Goal: Information Seeking & Learning: Learn about a topic

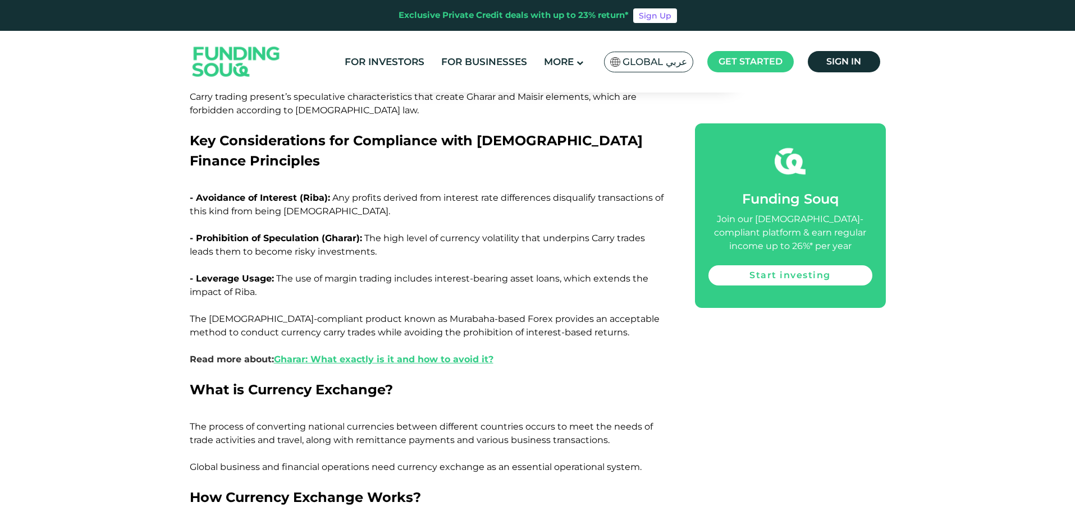
scroll to position [1235, 0]
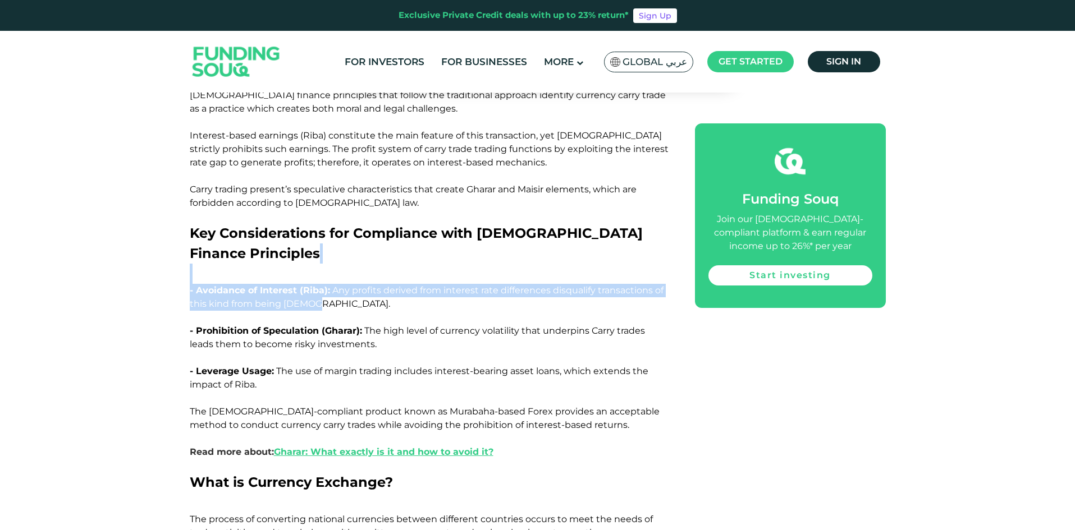
drag, startPoint x: 371, startPoint y: 271, endPoint x: 177, endPoint y: 241, distance: 195.8
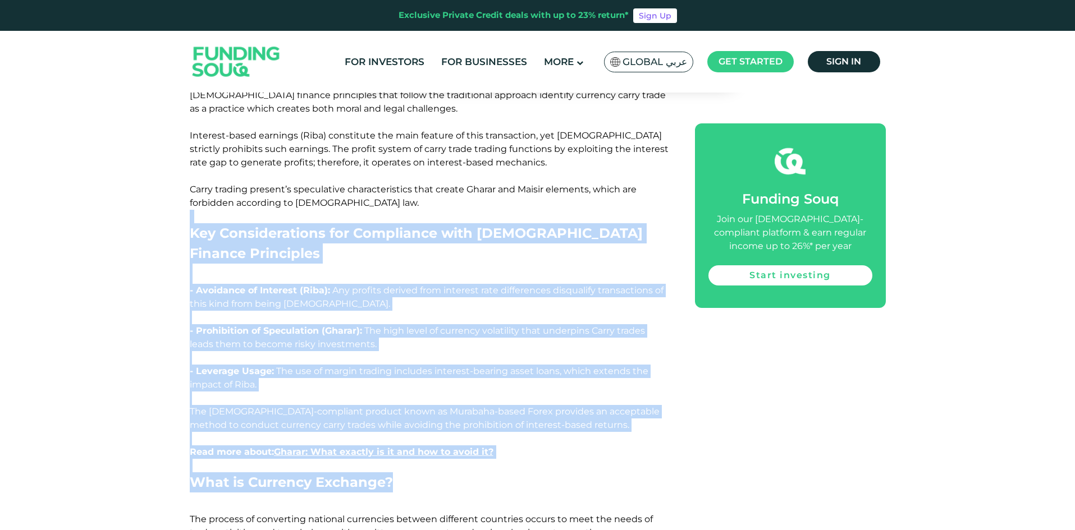
drag, startPoint x: 183, startPoint y: 203, endPoint x: 796, endPoint y: 450, distance: 660.8
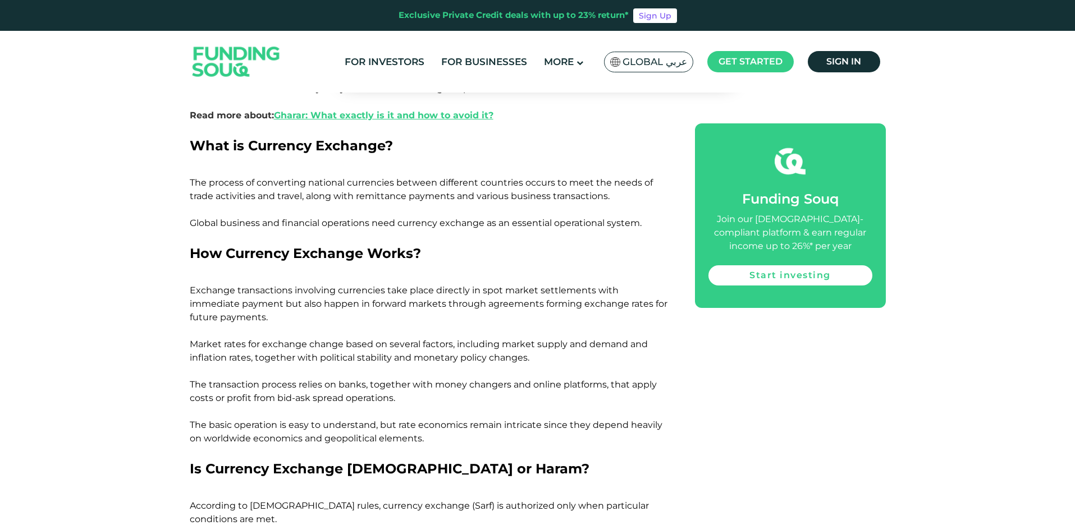
scroll to position [1852, 0]
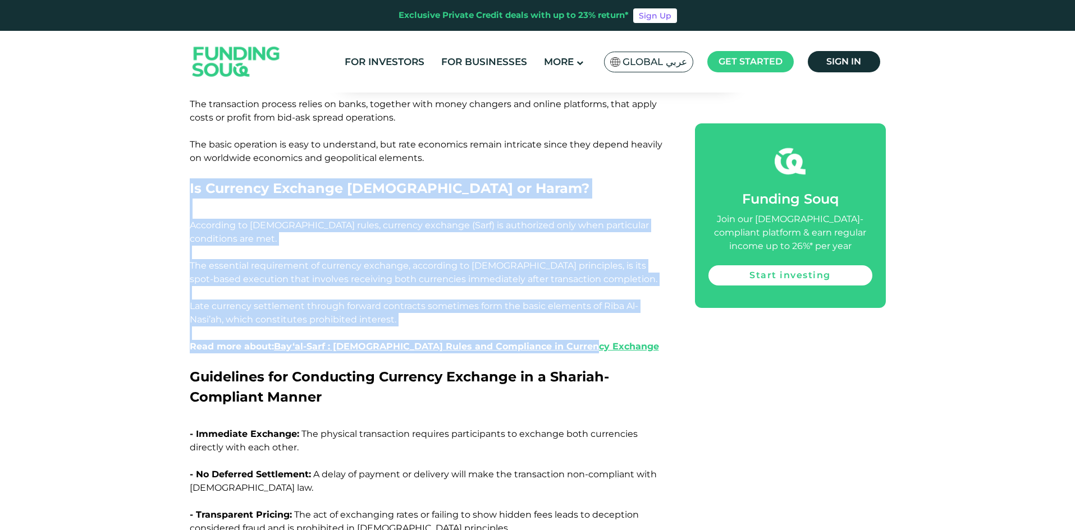
drag, startPoint x: 676, startPoint y: 305, endPoint x: 182, endPoint y: 163, distance: 514.3
click at [182, 164] on div "Home Blog Investment 1 2 3 4" at bounding box center [537, 227] width 1075 height 3975
click at [182, 163] on div "Home Blog Investment 1 2 3 4" at bounding box center [537, 227] width 1075 height 3975
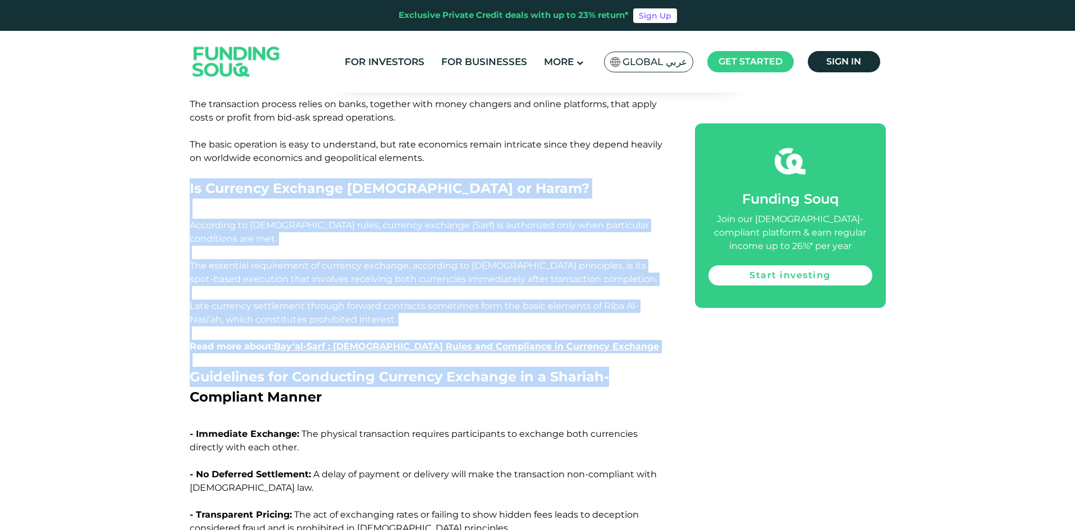
drag, startPoint x: 182, startPoint y: 163, endPoint x: 599, endPoint y: 314, distance: 443.5
click at [600, 320] on div "Home Blog Investment 1 2 3 4" at bounding box center [537, 227] width 1075 height 3975
click at [599, 340] on p "Read more about: Bay‘al-Sarf : Shariah Rules and Compliance in Currency Exchange" at bounding box center [430, 353] width 480 height 27
click at [612, 340] on p "Read more about: Bay‘al-Sarf : Shariah Rules and Compliance in Currency Exchange" at bounding box center [430, 353] width 480 height 27
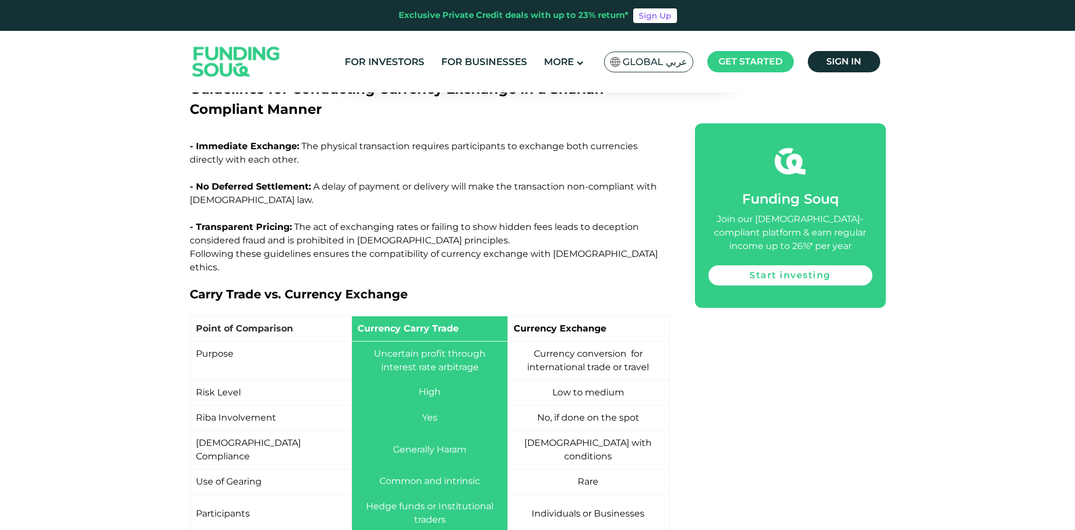
scroll to position [2245, 0]
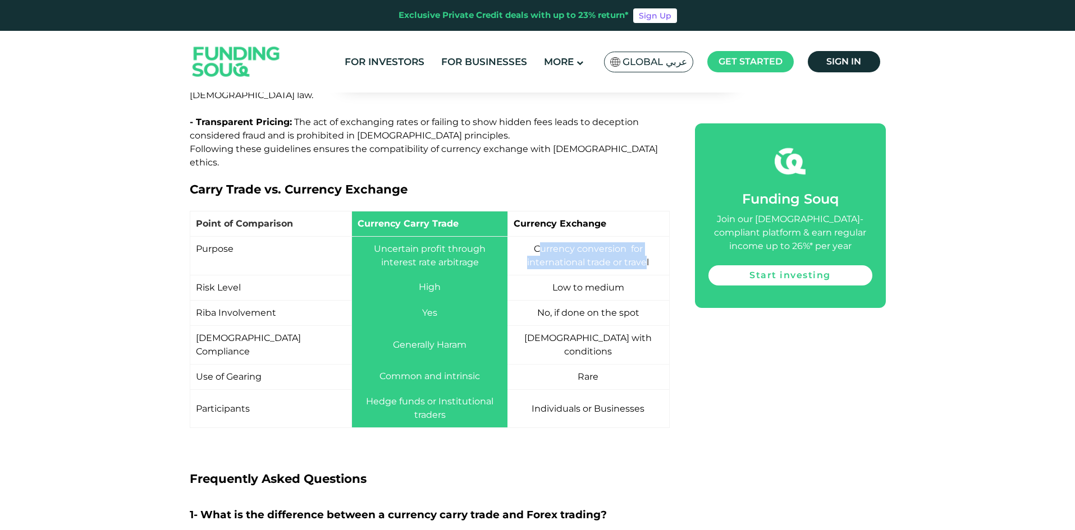
drag, startPoint x: 538, startPoint y: 185, endPoint x: 644, endPoint y: 216, distance: 110.5
click at [645, 236] on td "Currency conversion for international trade or travel" at bounding box center [588, 255] width 162 height 39
click at [656, 300] on td "No, if done on the spot" at bounding box center [588, 312] width 162 height 25
drag, startPoint x: 650, startPoint y: 255, endPoint x: 526, endPoint y: 244, distance: 125.2
click at [526, 300] on td "No, if done on the spot" at bounding box center [588, 312] width 162 height 25
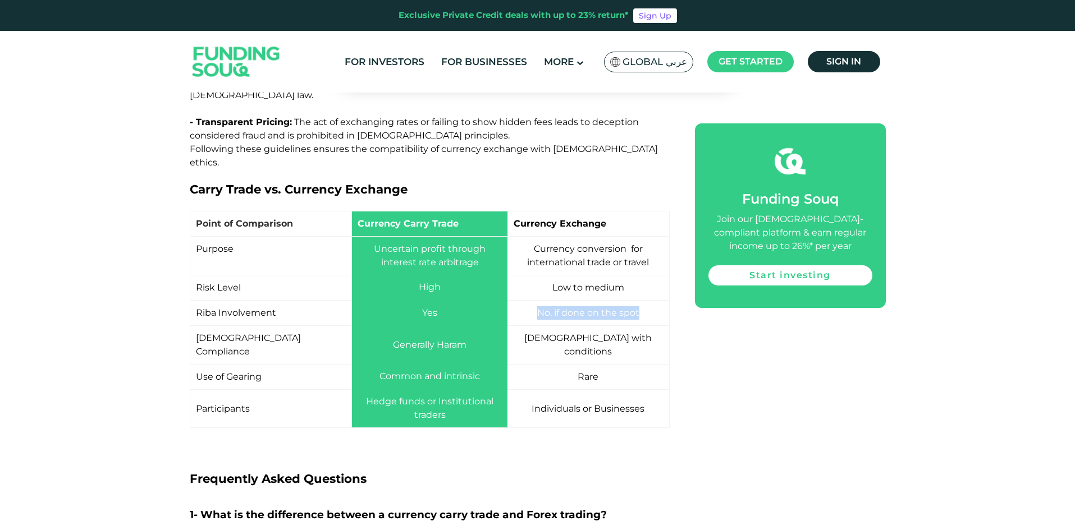
click at [526, 300] on td "No, if done on the spot" at bounding box center [588, 312] width 162 height 25
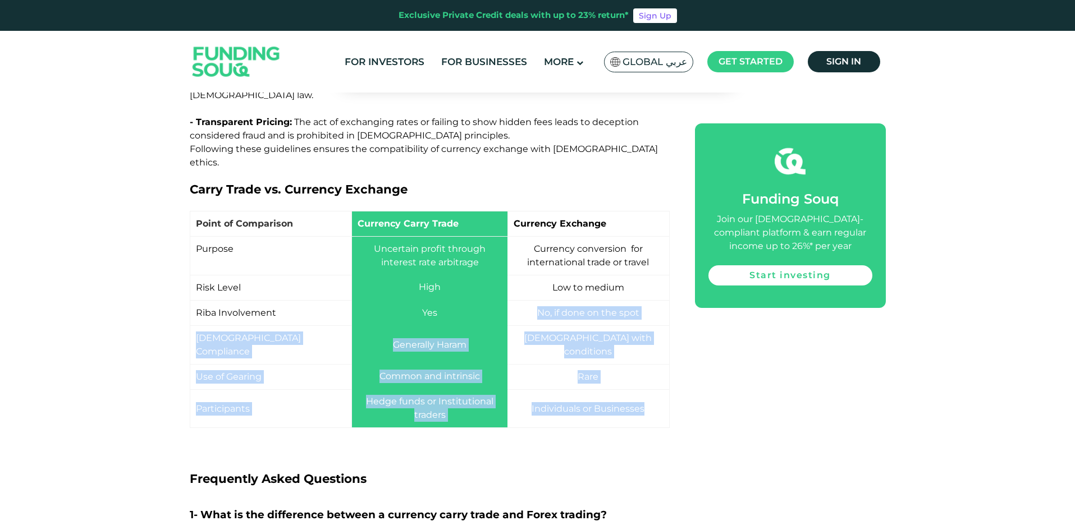
drag, startPoint x: 526, startPoint y: 244, endPoint x: 658, endPoint y: 331, distance: 158.8
click at [658, 331] on tbody "Point of Comparison Currency Carry Trade Currency Exchange Purpose Uncertain pr…" at bounding box center [429, 319] width 479 height 217
click at [658, 390] on td "Individuals or Businesses" at bounding box center [588, 409] width 162 height 39
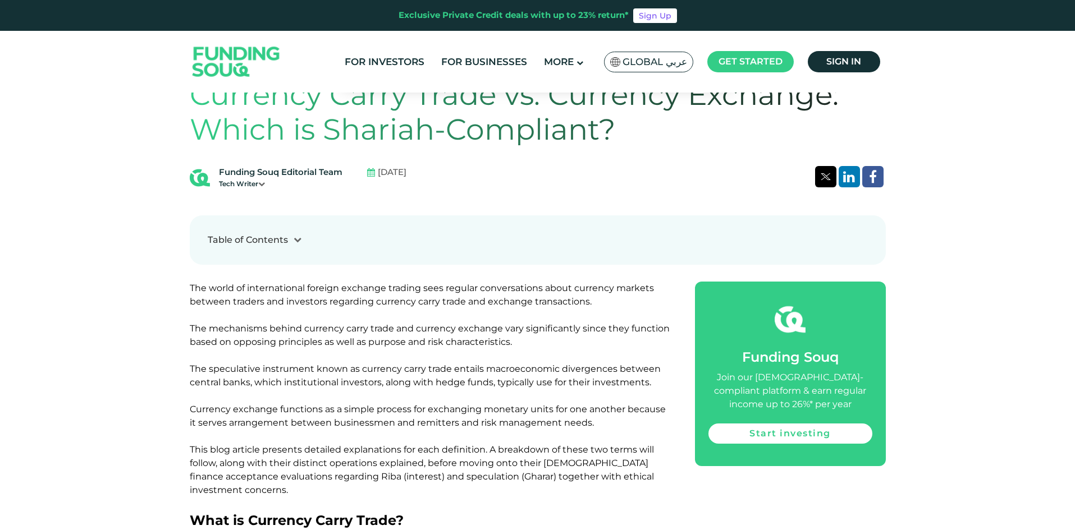
scroll to position [168, 0]
